Goal: Task Accomplishment & Management: Use online tool/utility

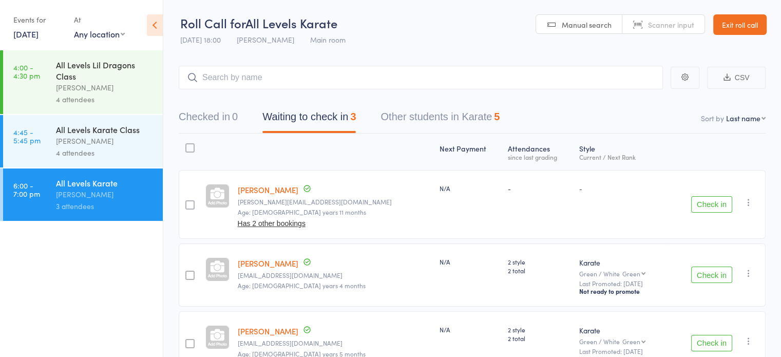
click at [103, 147] on div "Martin Pemberton" at bounding box center [105, 141] width 98 height 12
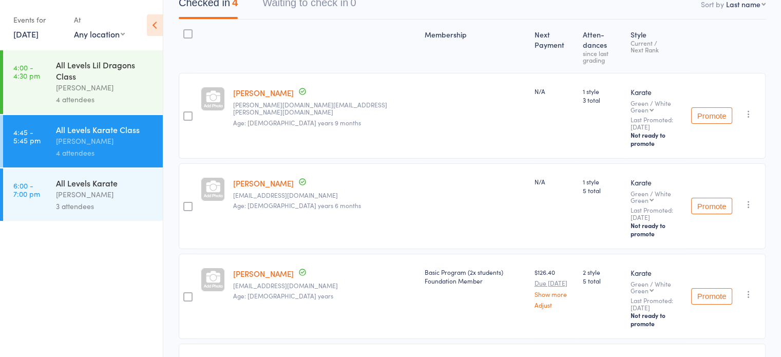
scroll to position [117, 0]
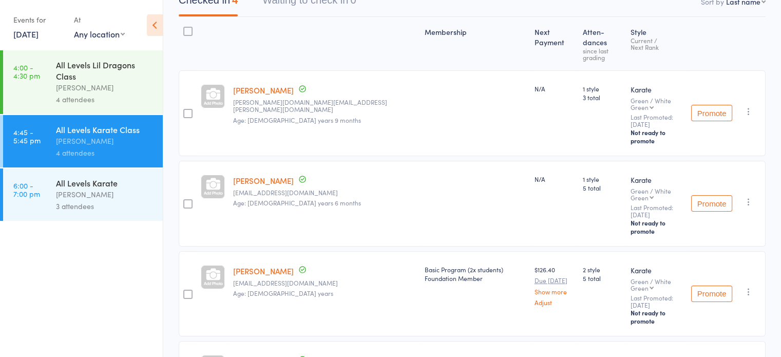
click at [80, 195] on div "Martin Pemberton" at bounding box center [105, 194] width 98 height 12
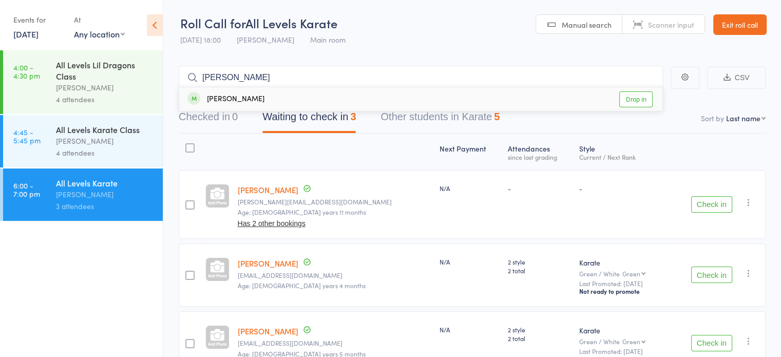
type input "michaela"
click at [625, 99] on link "Drop in" at bounding box center [635, 99] width 33 height 16
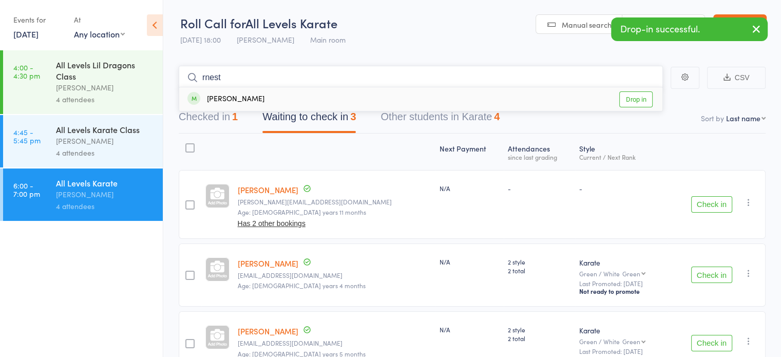
type input "rnest"
click at [627, 97] on link "Drop in" at bounding box center [635, 99] width 33 height 16
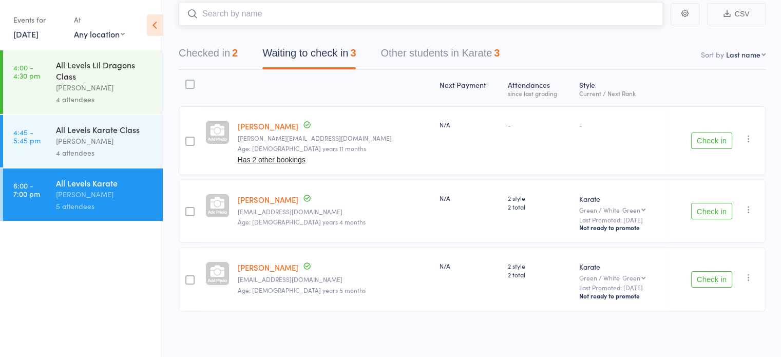
scroll to position [63, 0]
click at [227, 55] on button "Checked in 2" at bounding box center [208, 56] width 59 height 27
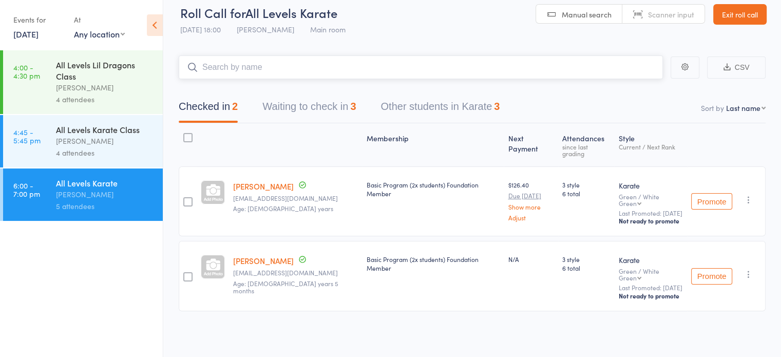
scroll to position [0, 0]
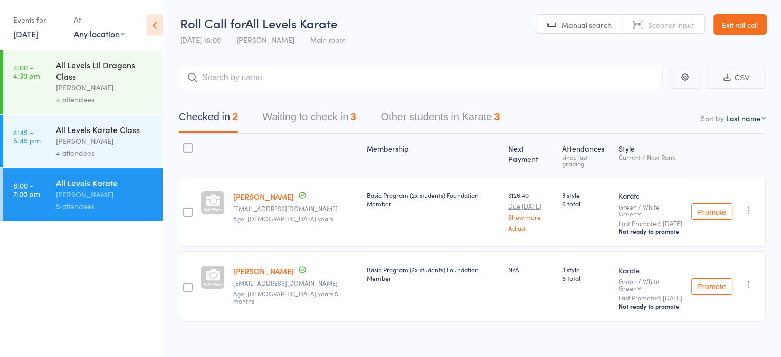
click at [453, 48] on header "Roll Call for All Levels Karate 13 Oct 18:00 Martin Pemberton Main room Manual …" at bounding box center [472, 25] width 618 height 50
click at [304, 117] on button "Waiting to check in 3" at bounding box center [308, 119] width 93 height 27
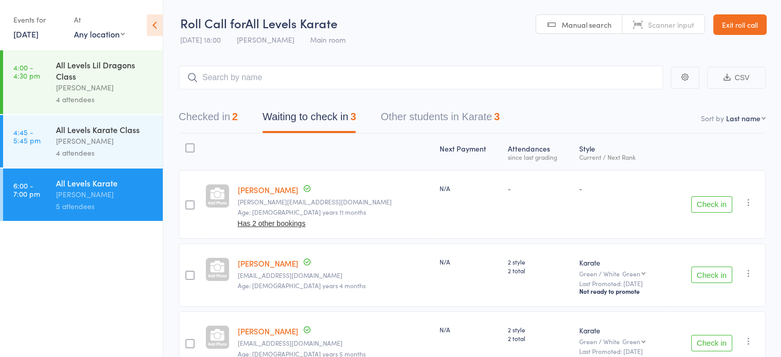
scroll to position [6, 0]
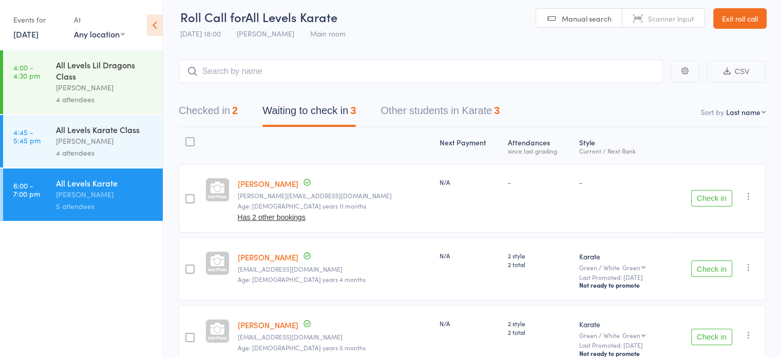
click at [713, 197] on button "Check in" at bounding box center [711, 198] width 41 height 16
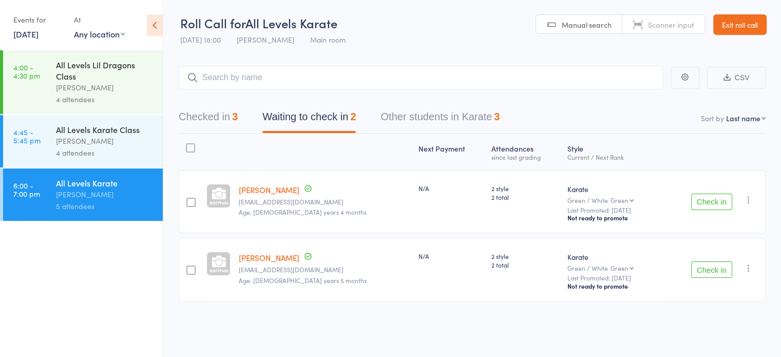
click at [709, 200] on button "Check in" at bounding box center [711, 202] width 41 height 16
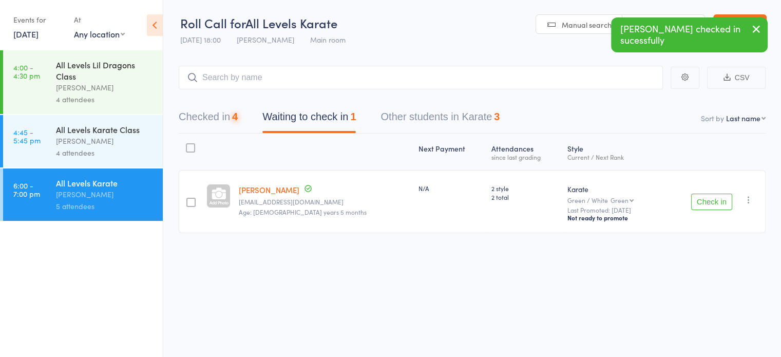
click at [709, 200] on button "Check in" at bounding box center [711, 202] width 41 height 16
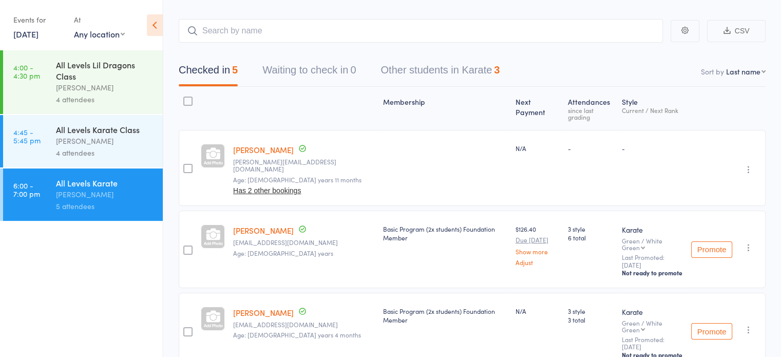
scroll to position [47, 0]
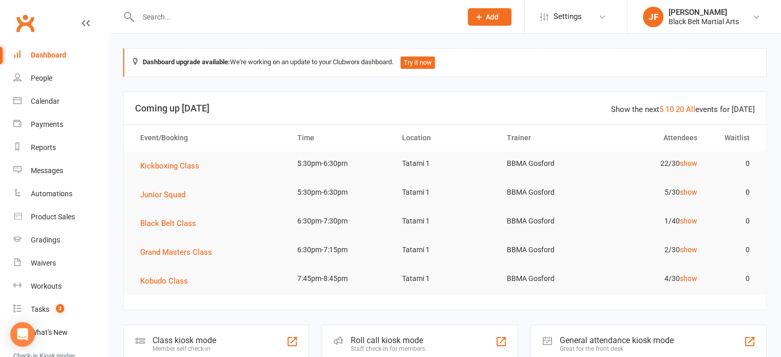
click at [324, 10] on input "text" at bounding box center [294, 17] width 319 height 14
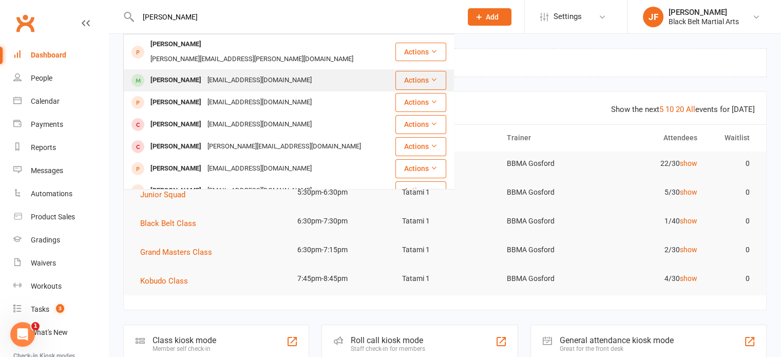
type input "[PERSON_NAME]"
click at [292, 70] on div "[PERSON_NAME] [EMAIL_ADDRESS][DOMAIN_NAME]" at bounding box center [259, 80] width 270 height 21
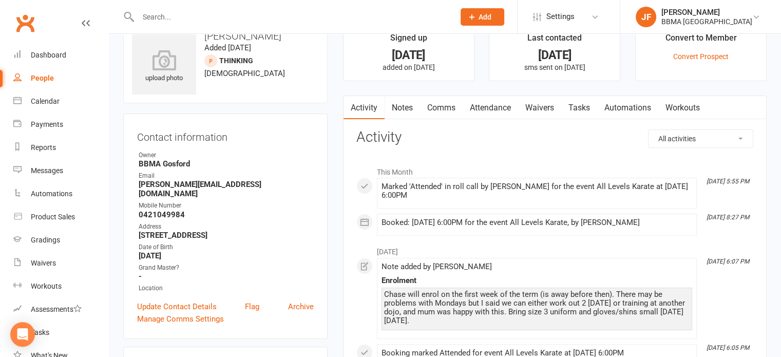
scroll to position [47, 0]
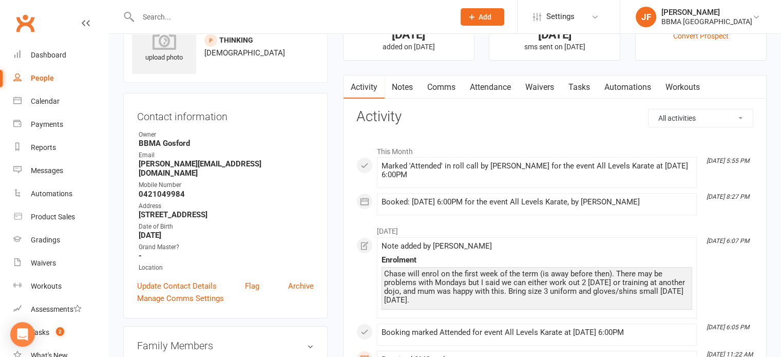
click at [398, 93] on link "Notes" at bounding box center [402, 87] width 35 height 24
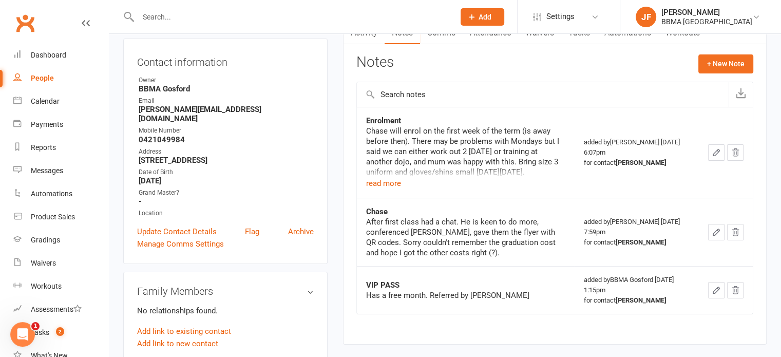
scroll to position [102, 0]
click at [376, 180] on button "read more" at bounding box center [383, 183] width 35 height 12
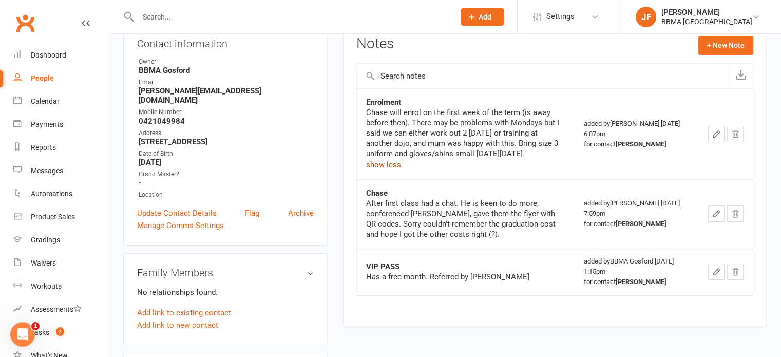
scroll to position [121, 0]
